Goal: Task Accomplishment & Management: Manage account settings

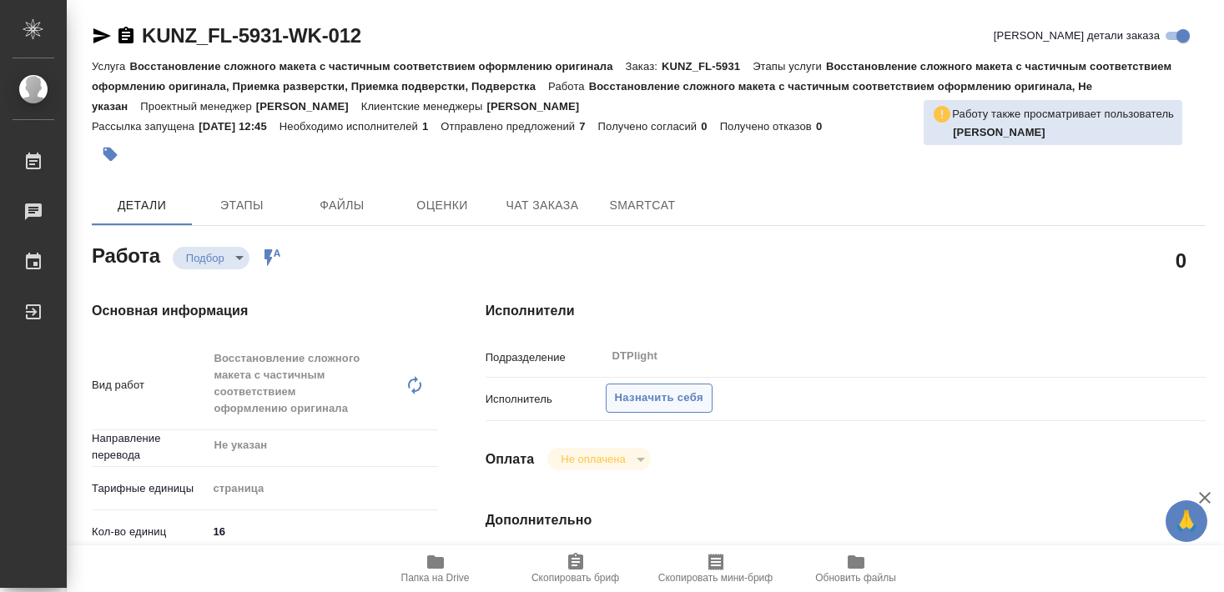
click at [669, 389] on span "Назначить себя" at bounding box center [659, 398] width 88 height 19
click at [679, 389] on span "Назначить себя" at bounding box center [659, 398] width 88 height 19
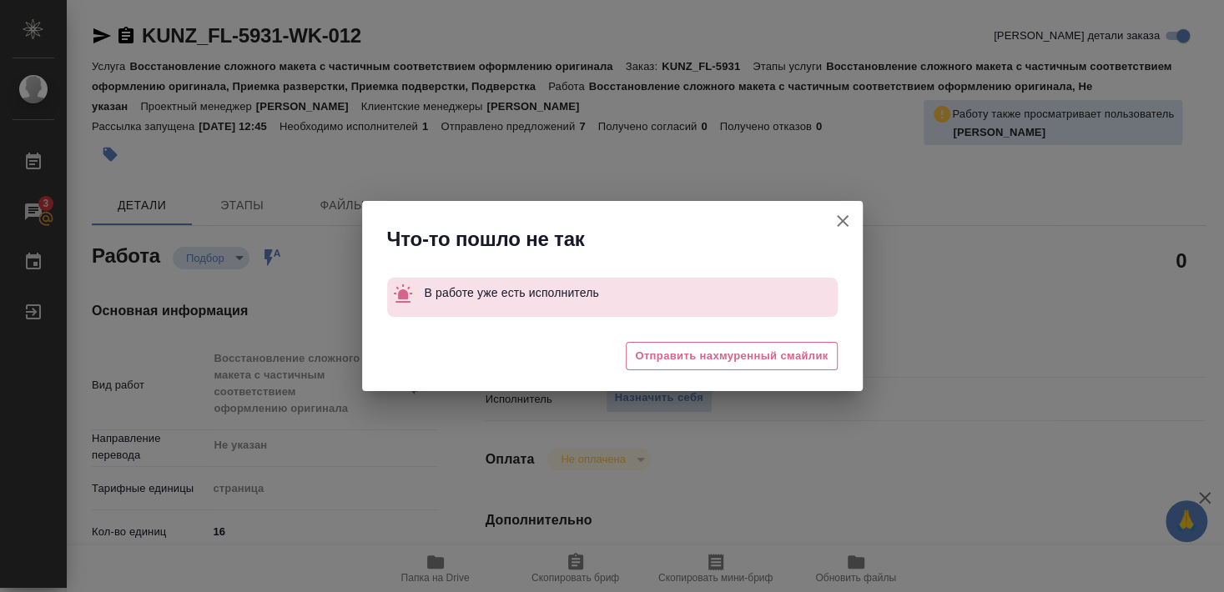
drag, startPoint x: 844, startPoint y: 218, endPoint x: 818, endPoint y: 402, distance: 186.2
click at [844, 219] on icon "button" at bounding box center [843, 221] width 12 height 12
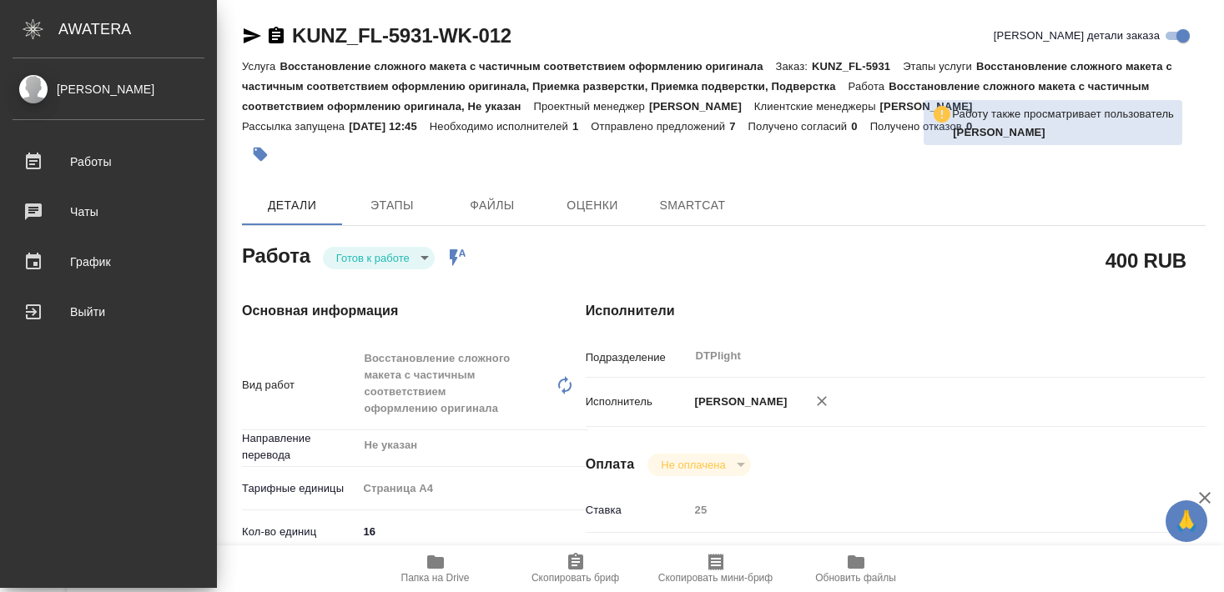
type textarea "x"
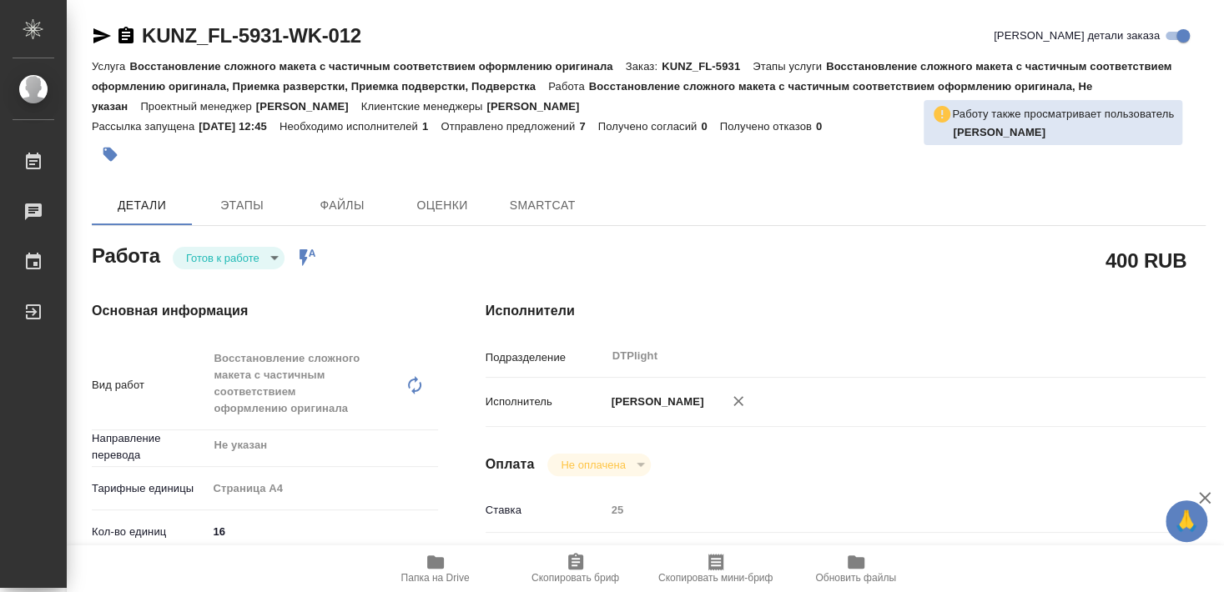
type textarea "x"
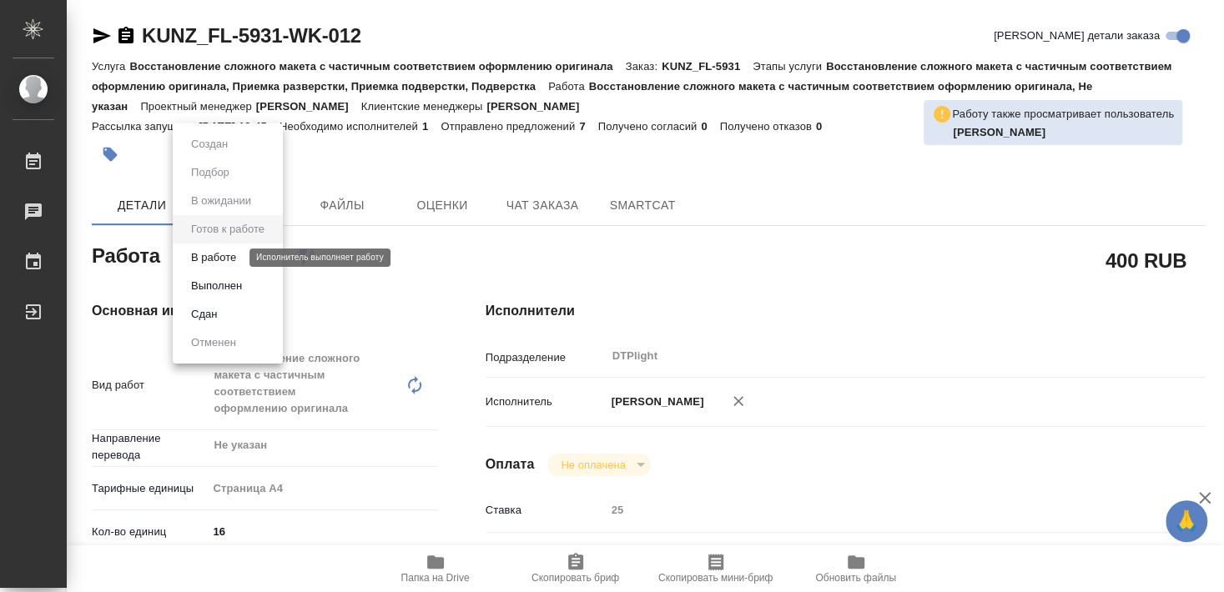
click at [226, 261] on button "В работе" at bounding box center [213, 258] width 55 height 18
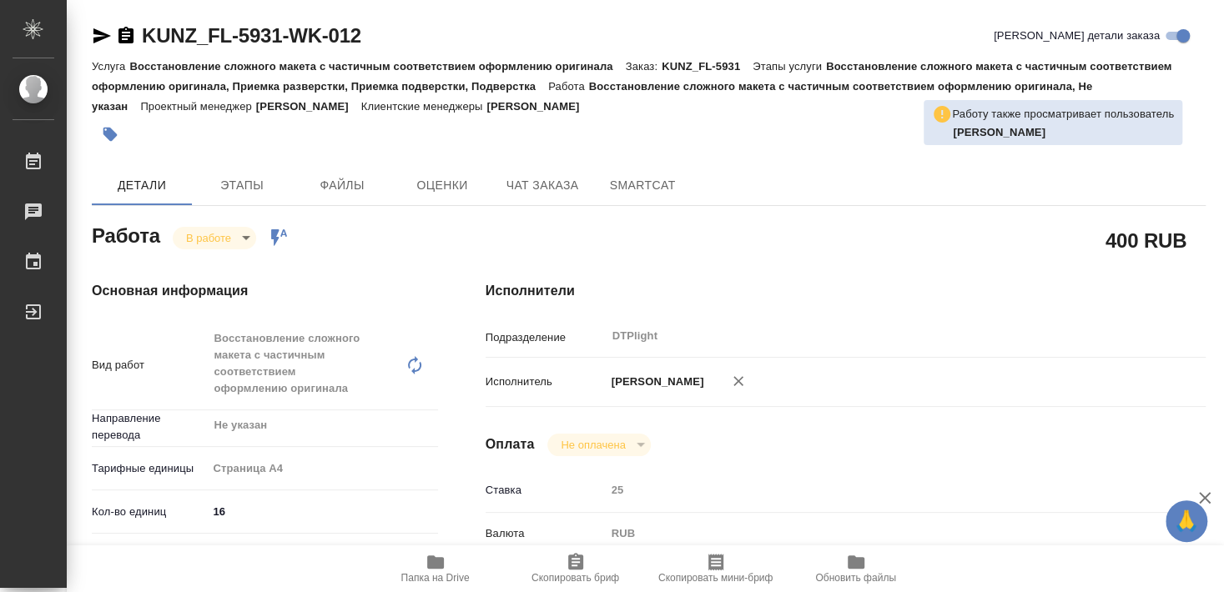
type textarea "x"
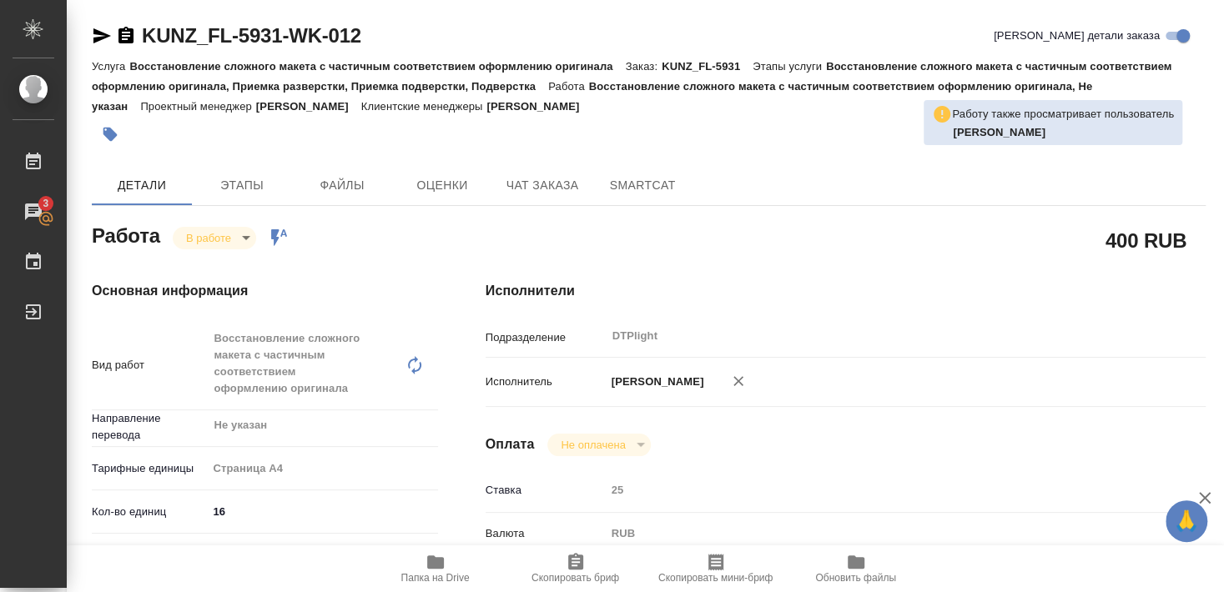
type textarea "x"
